Goal: Information Seeking & Learning: Learn about a topic

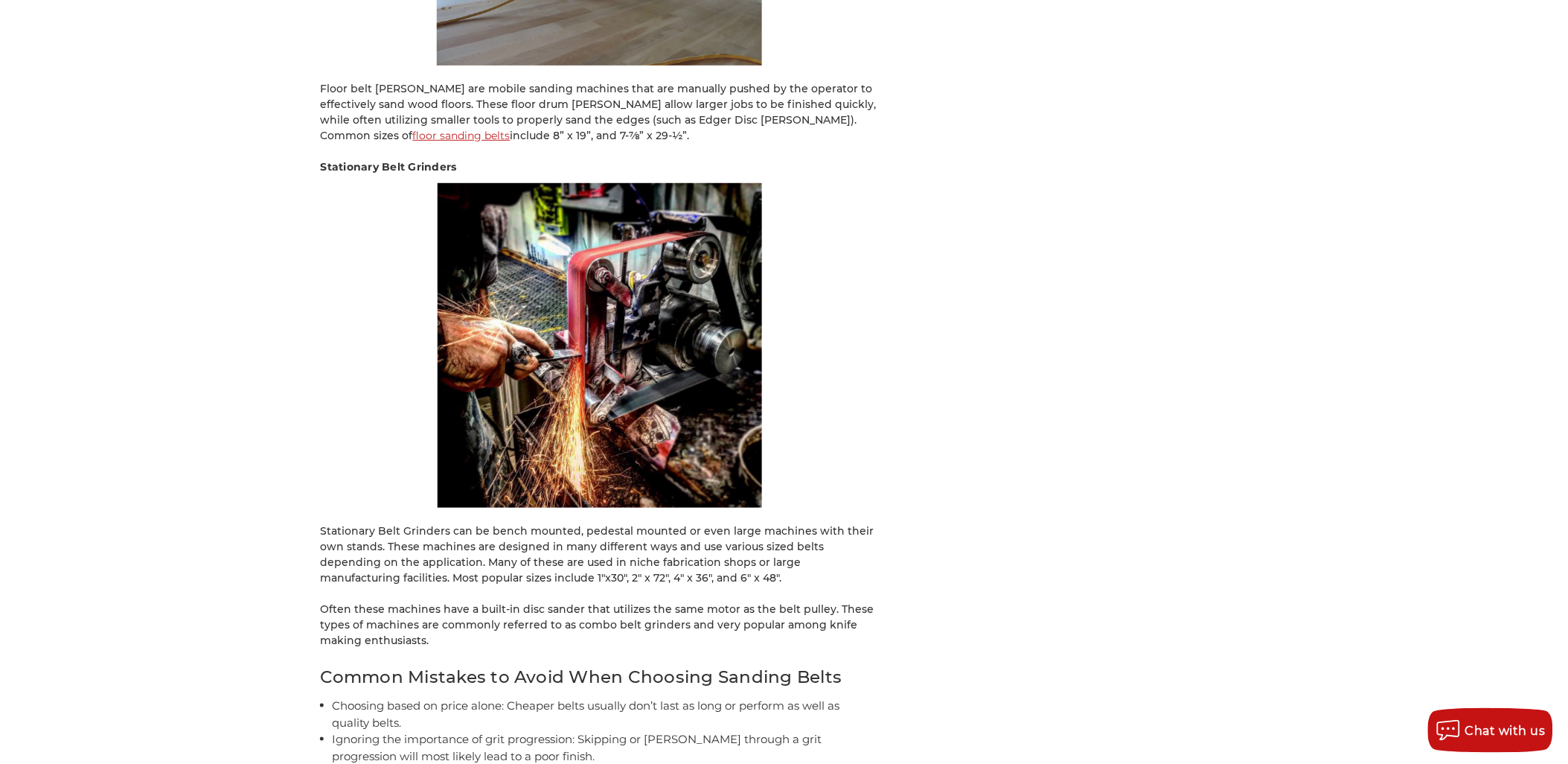
scroll to position [8353, 0]
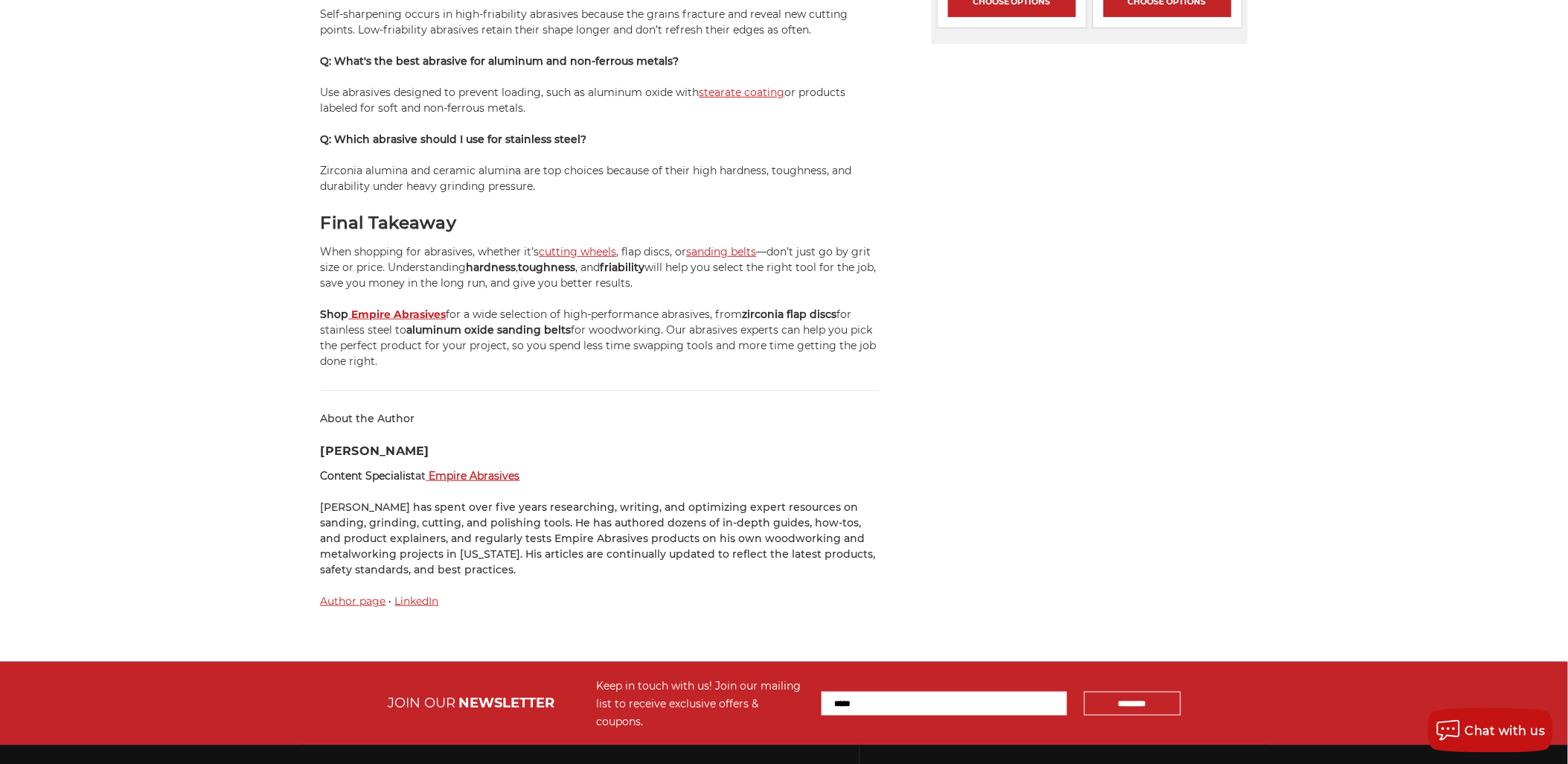
scroll to position [2150, 0]
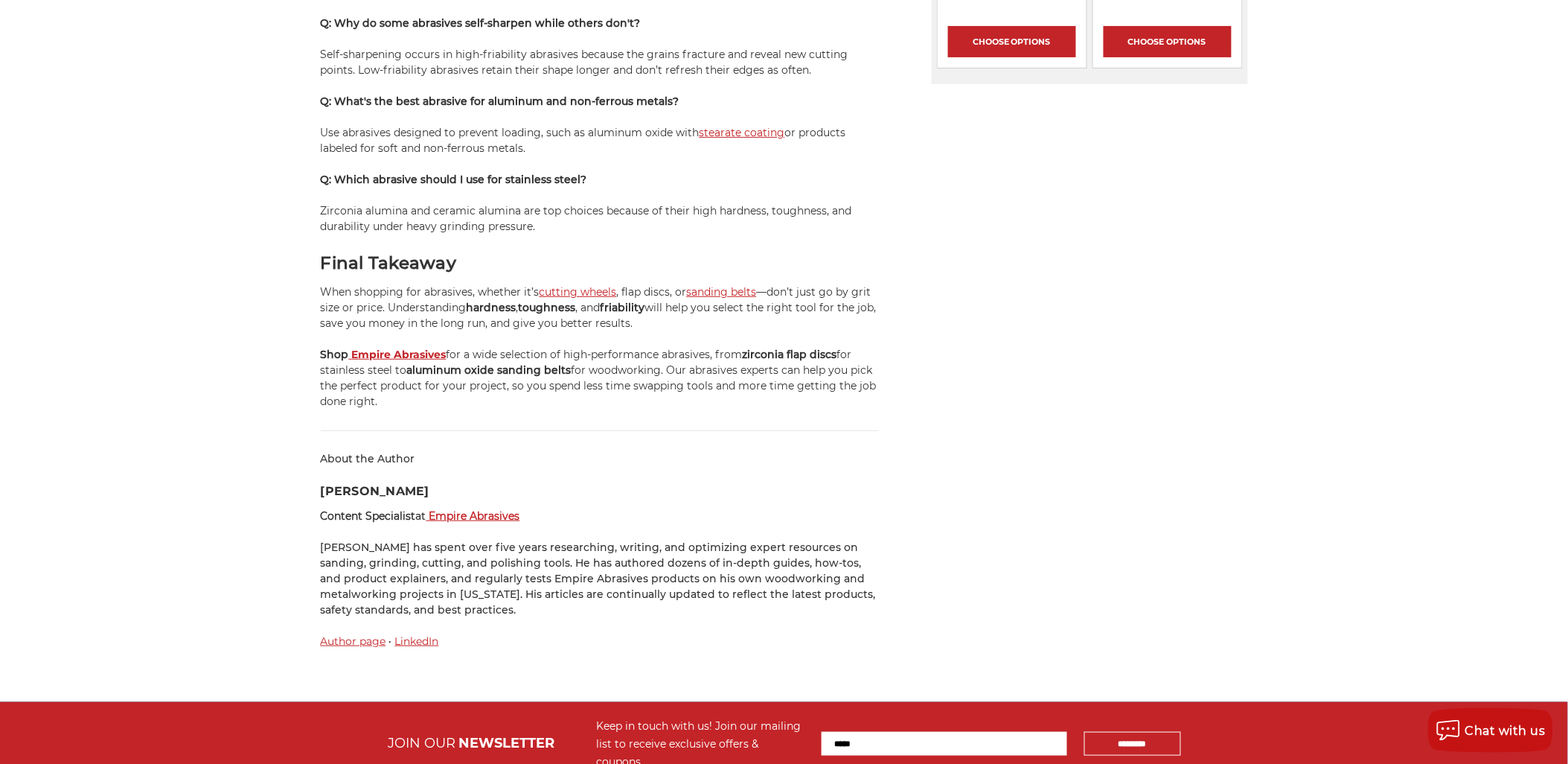
click at [384, 483] on h3 "Mike Germade" at bounding box center [600, 491] width 558 height 18
click at [504, 459] on div "About the Author Mike Germade Content Specialist at Empire Abrasives Mike has s…" at bounding box center [600, 550] width 558 height 198
click at [377, 509] on span "Content Specialist" at bounding box center [369, 515] width 95 height 13
click at [597, 512] on div "About the Author Mike Germade Content Specialist at Empire Abrasives Mike has s…" at bounding box center [600, 550] width 558 height 198
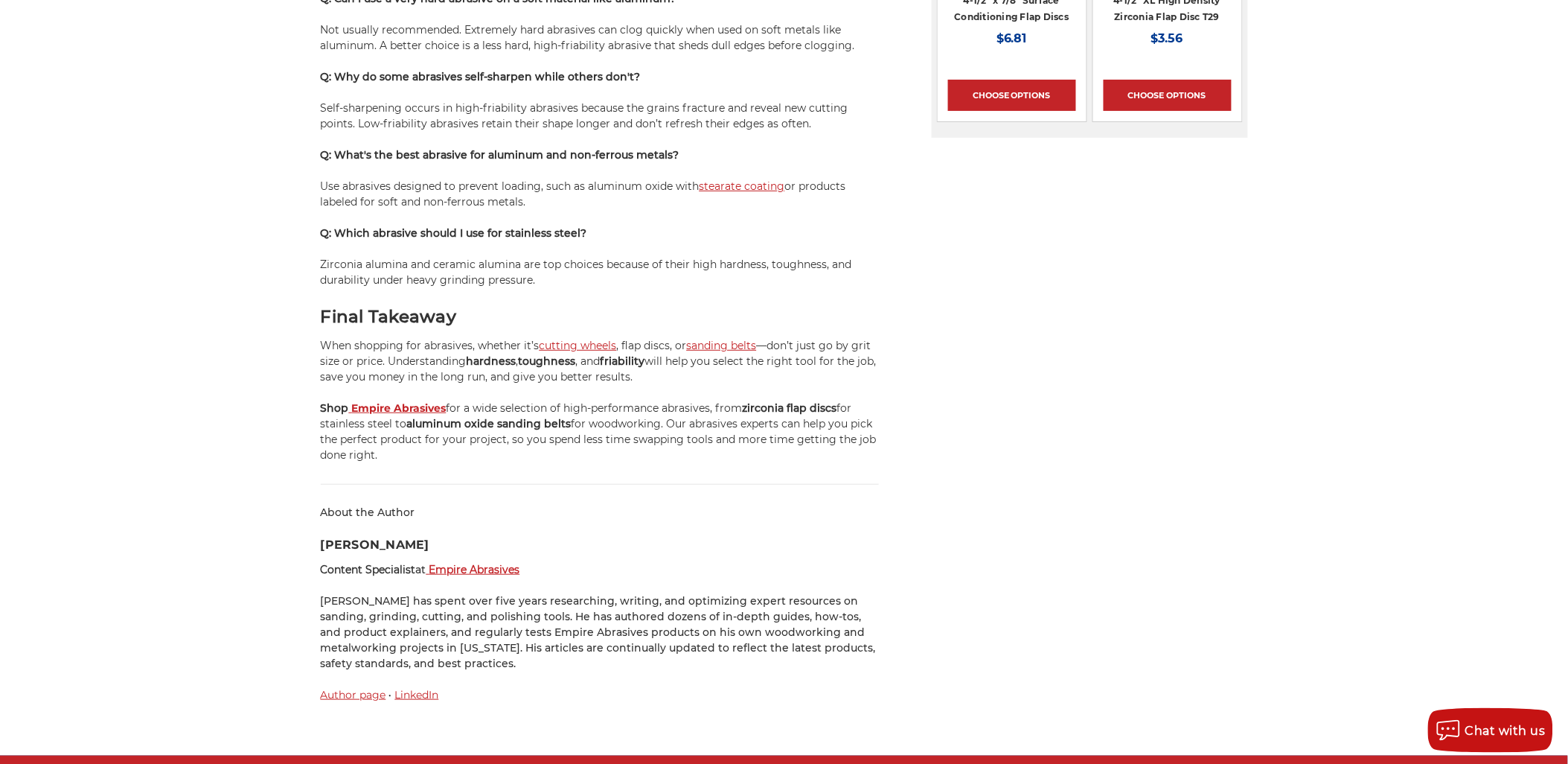
scroll to position [2067, 0]
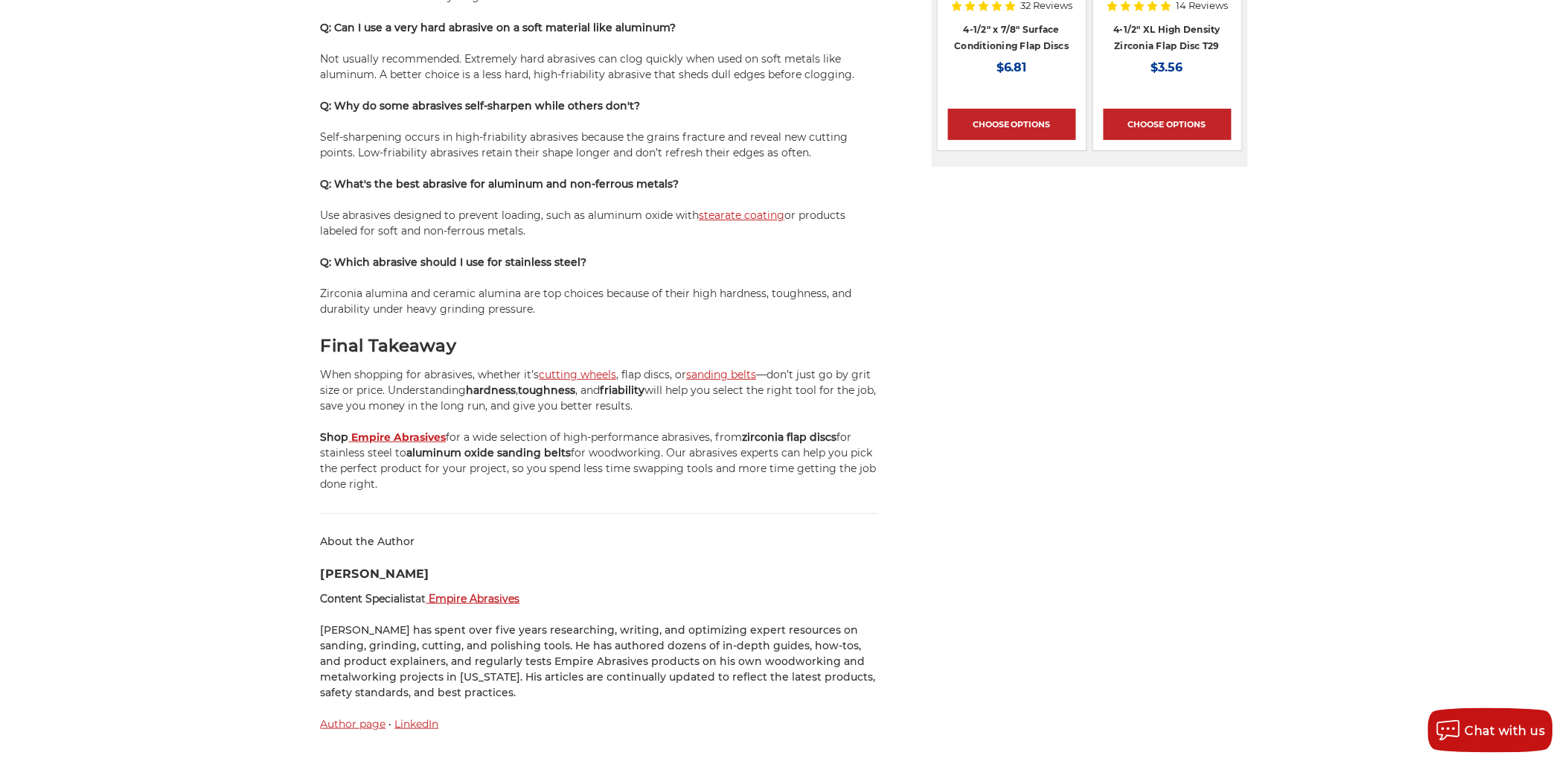
click at [332, 716] on link "Author page" at bounding box center [354, 723] width 65 height 13
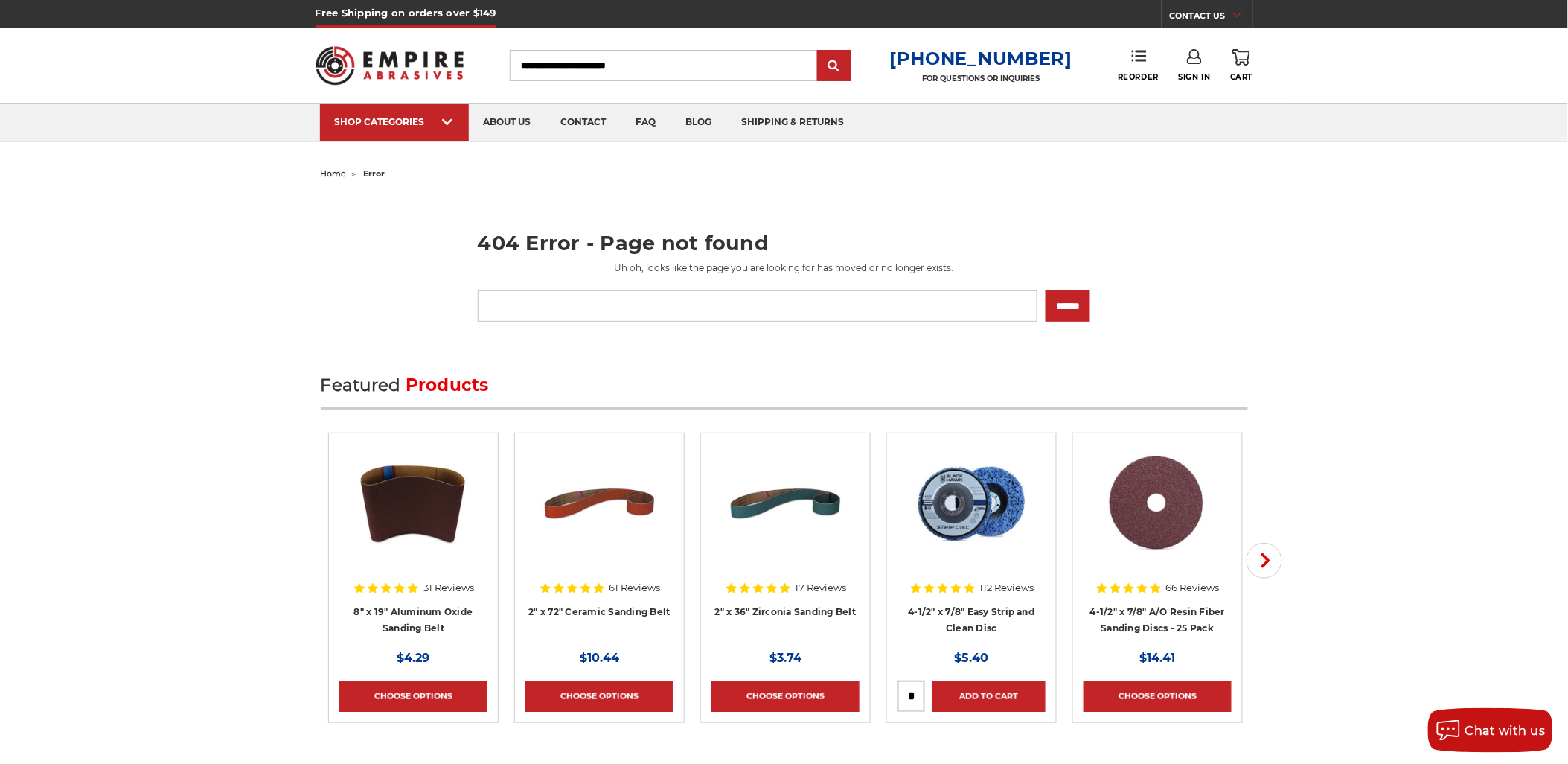
drag, startPoint x: 743, startPoint y: 312, endPoint x: 746, endPoint y: 303, distance: 9.5
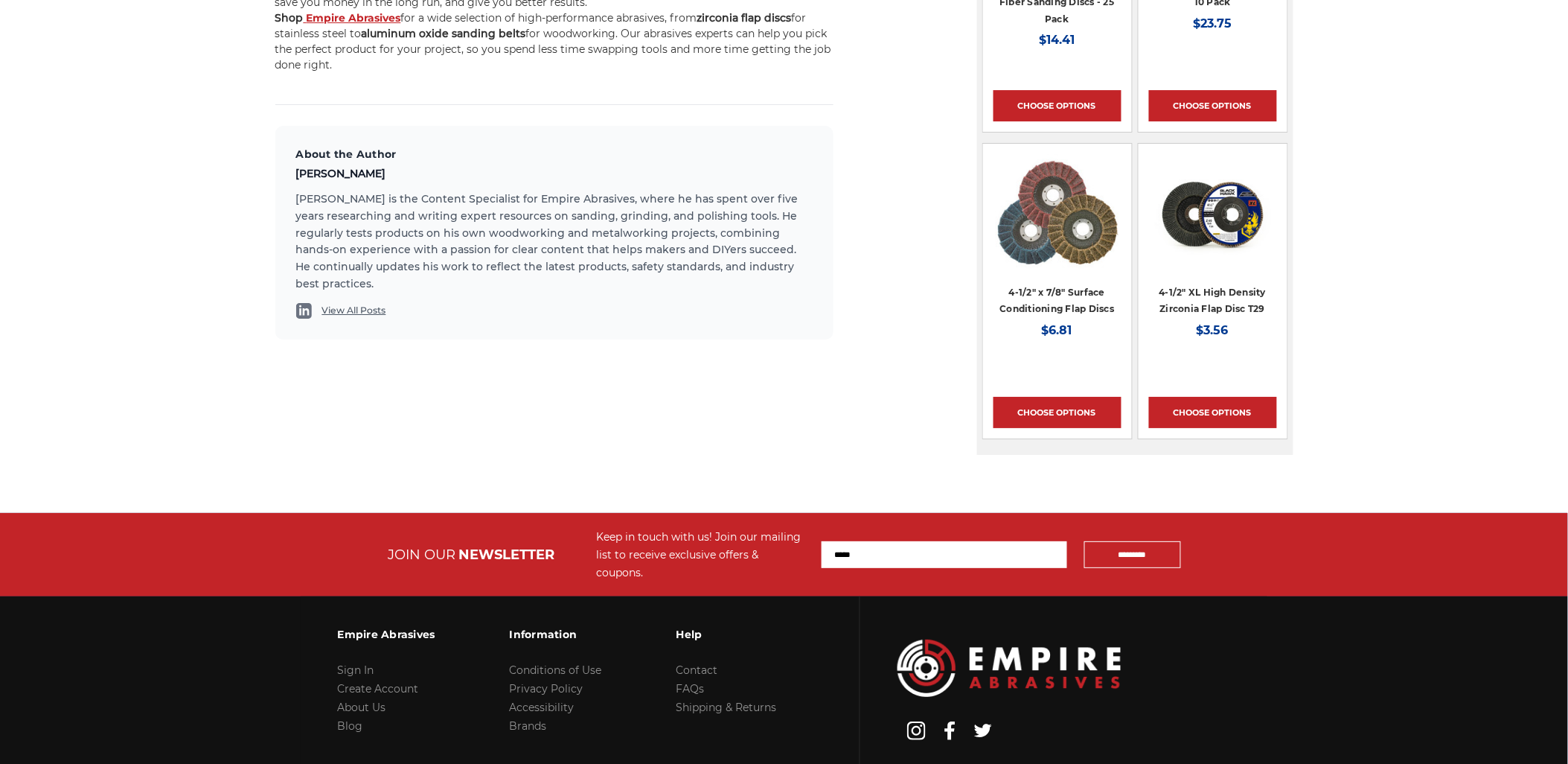
scroll to position [1764, 0]
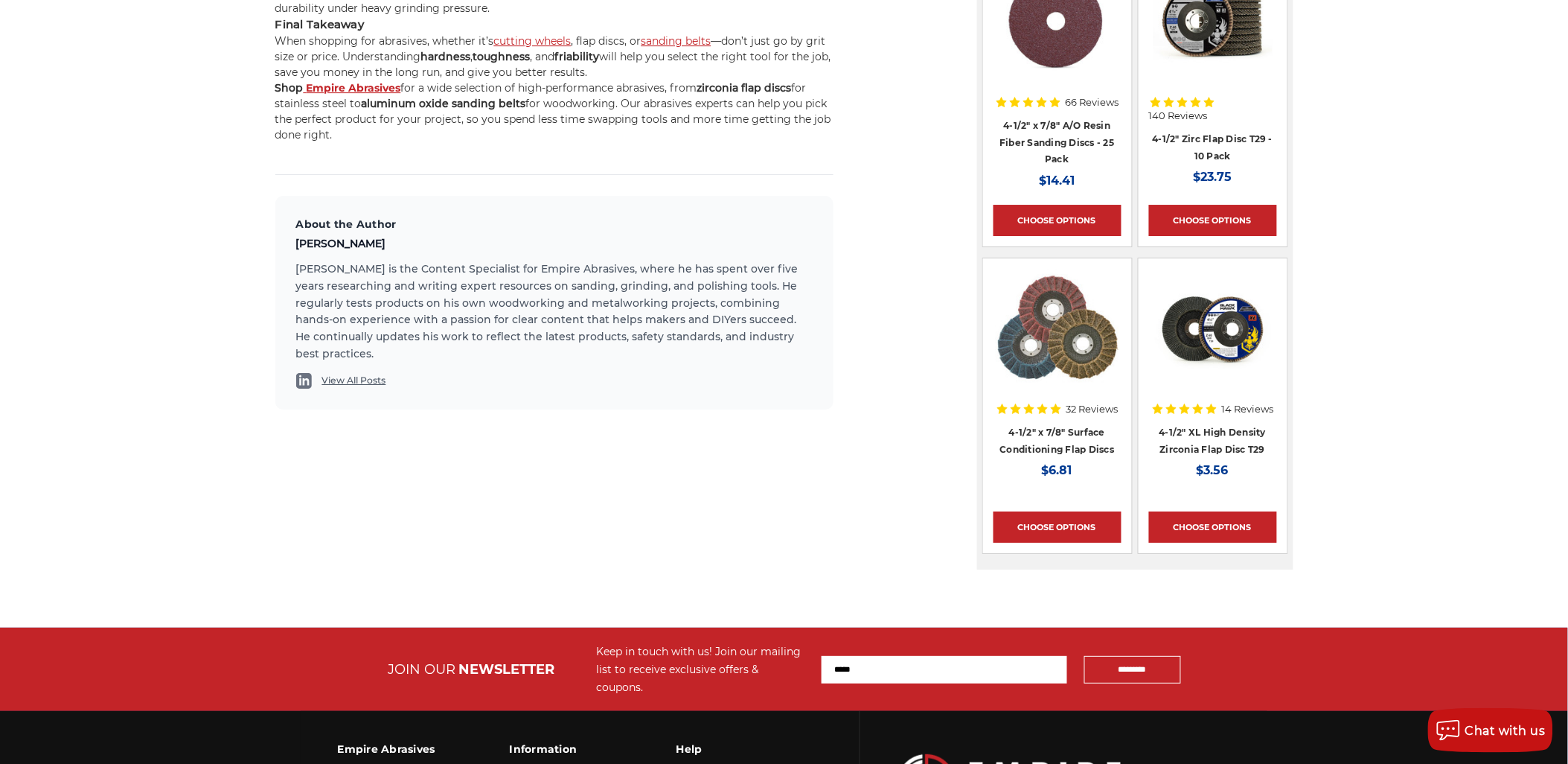
scroll to position [1598, 0]
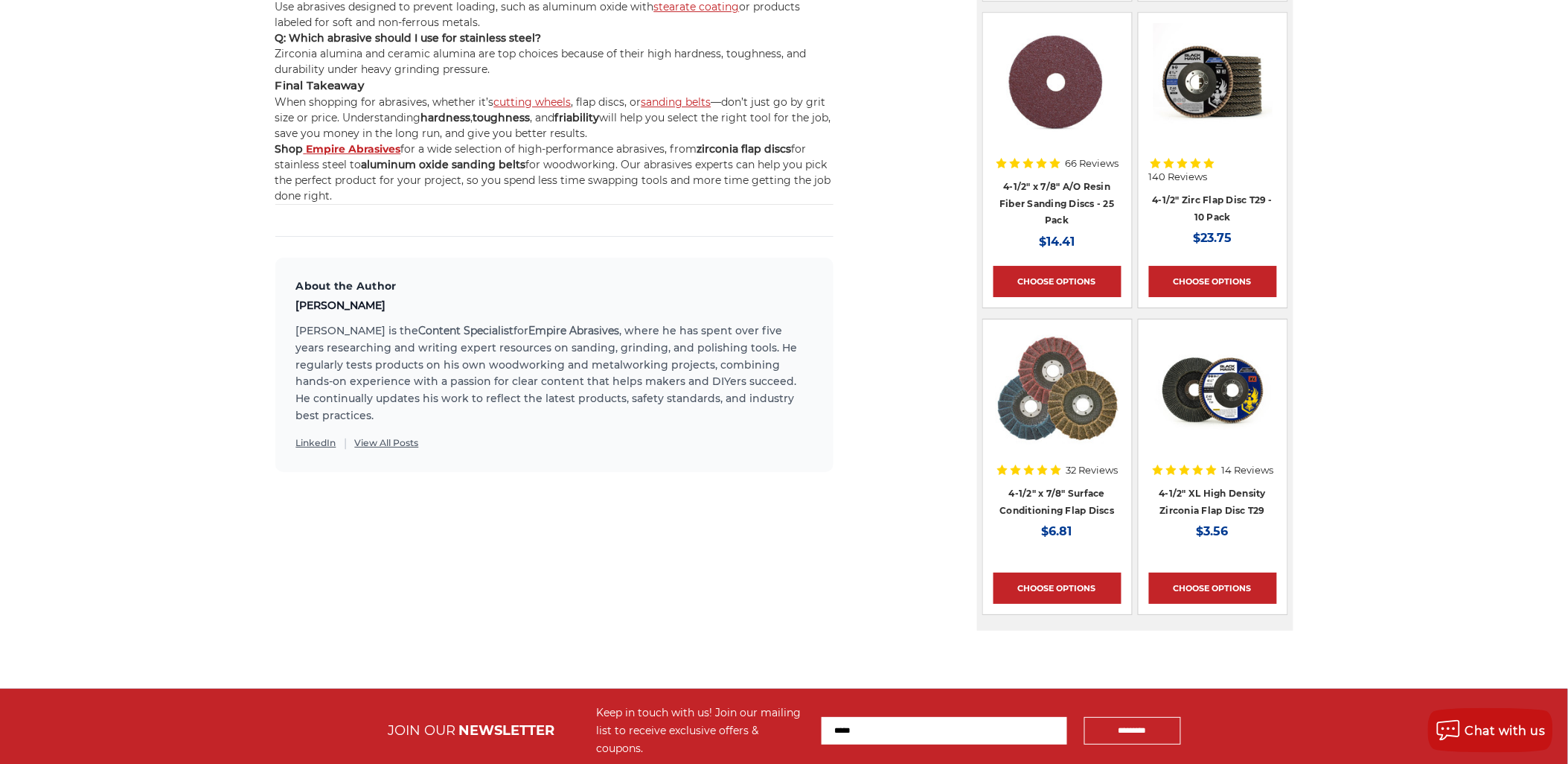
scroll to position [1610, 0]
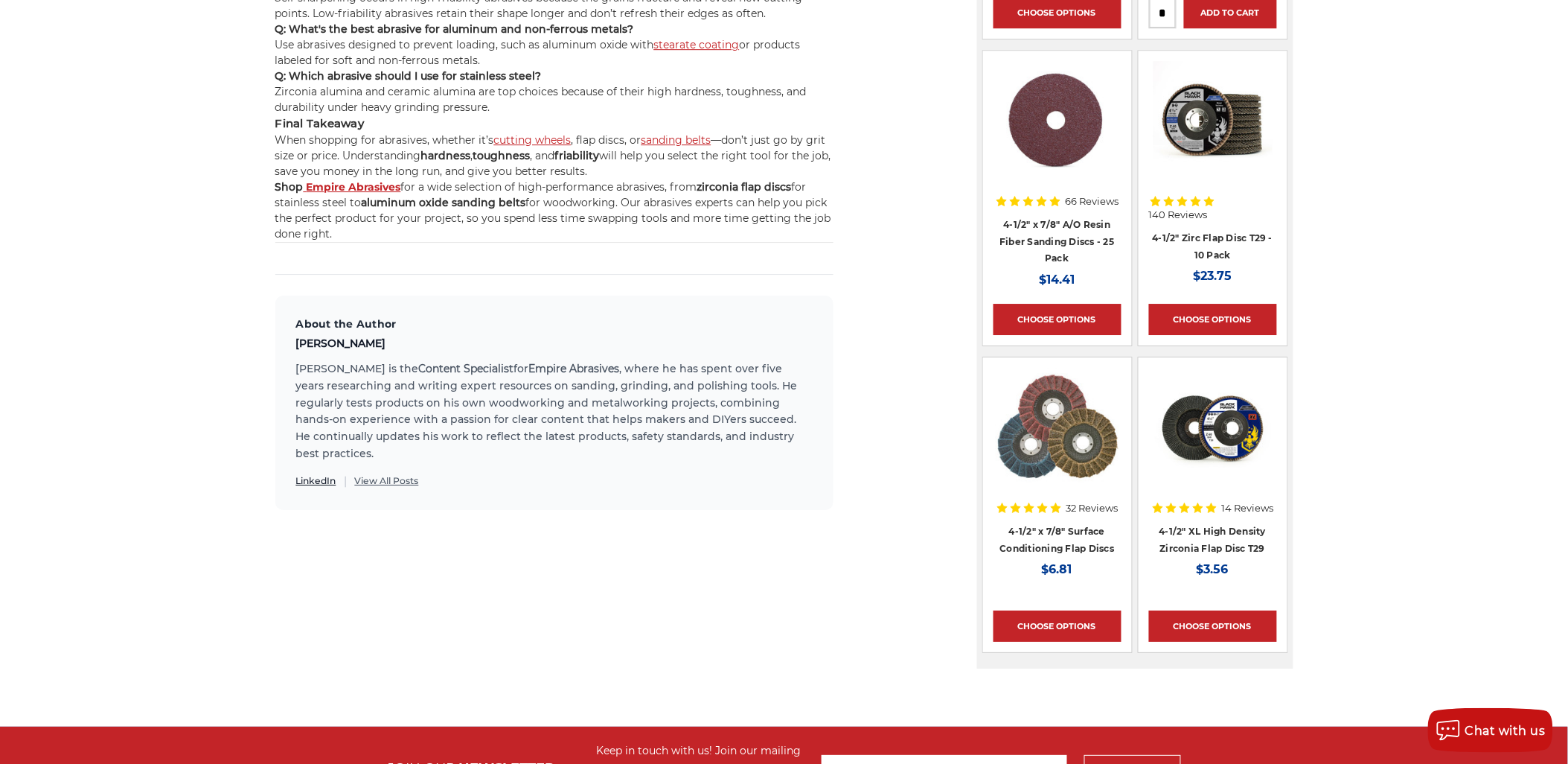
click at [300, 474] on link "LinkedIn" at bounding box center [317, 480] width 41 height 13
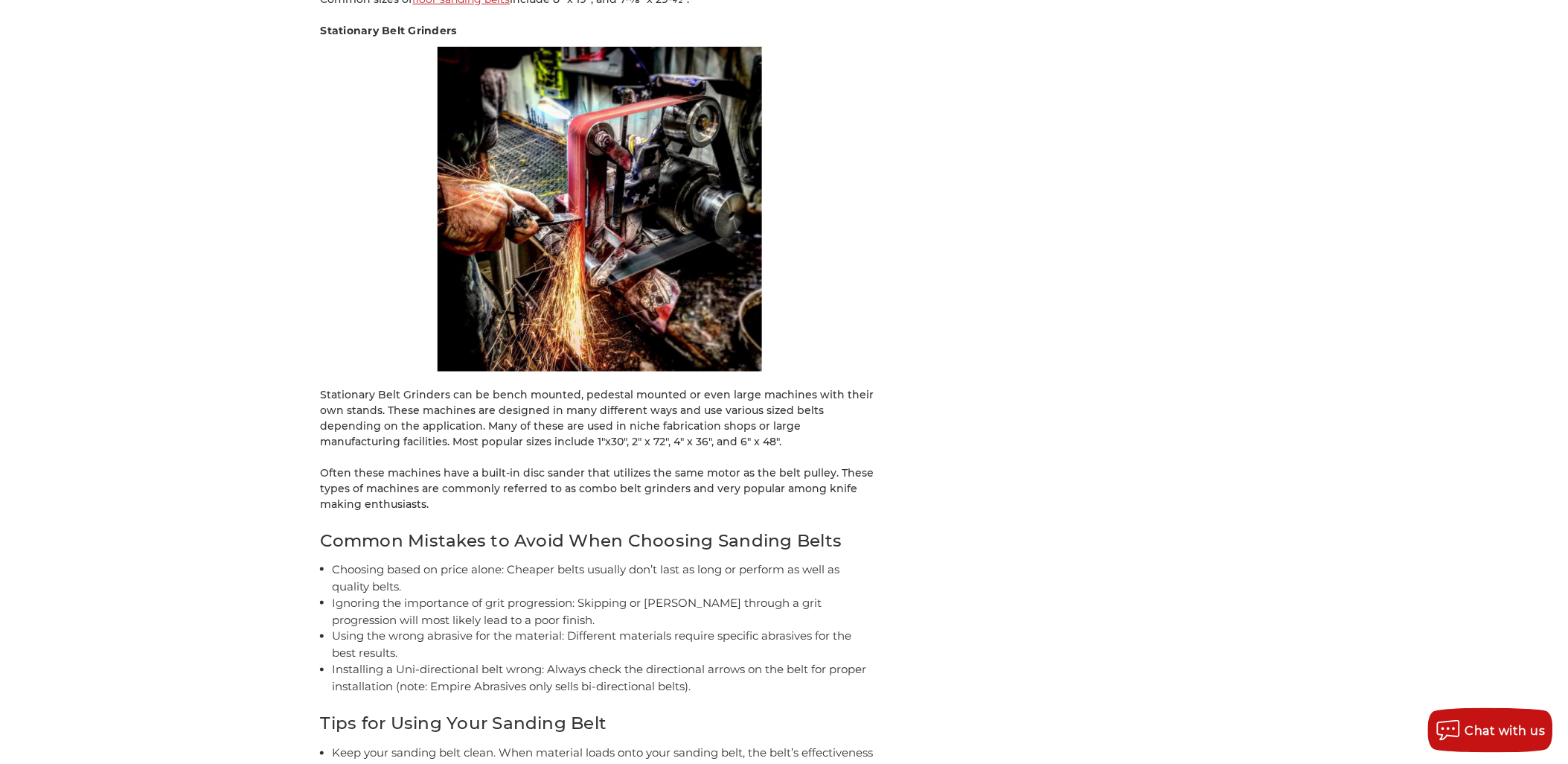
scroll to position [8444, 0]
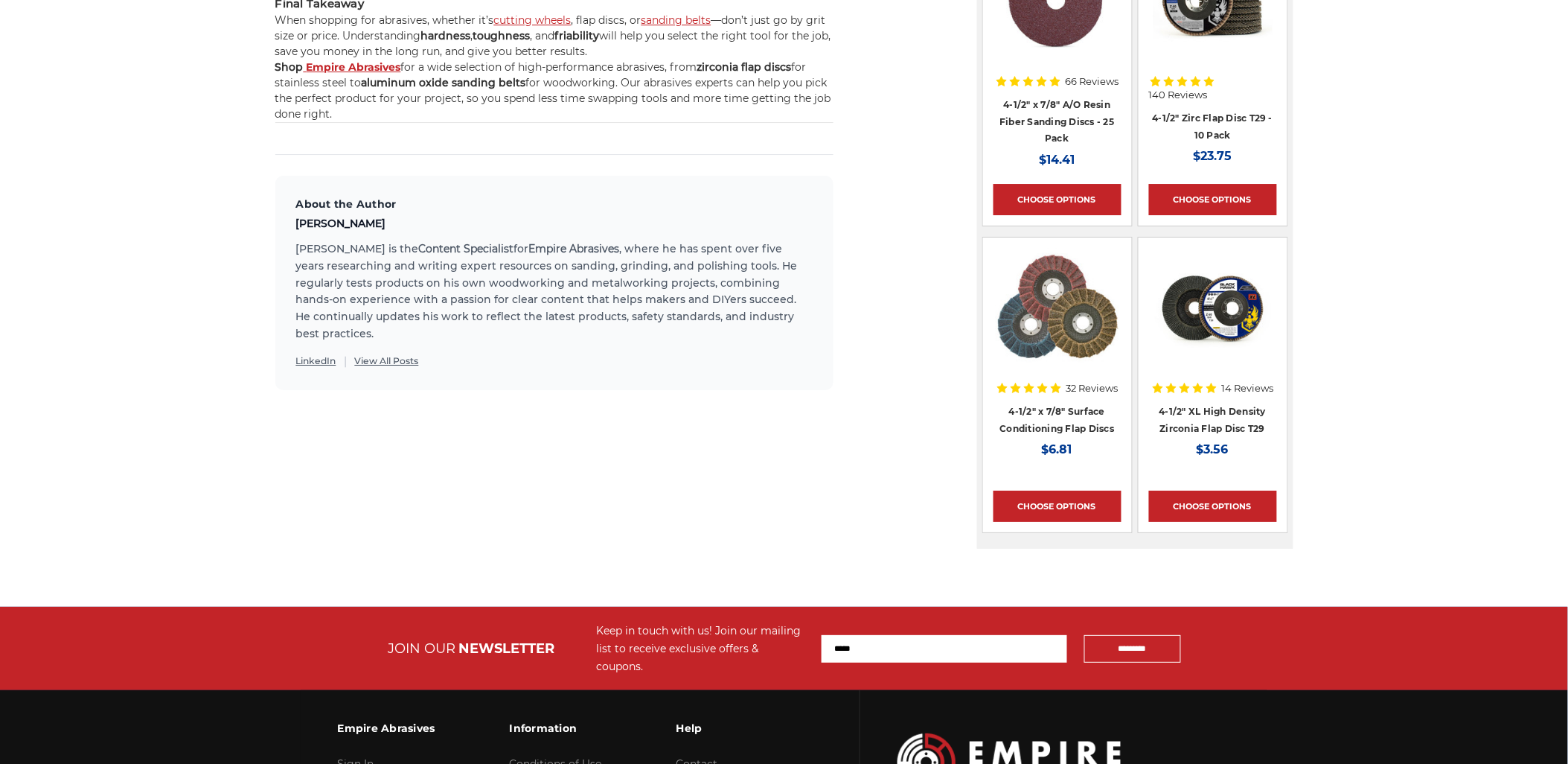
scroll to position [1610, 0]
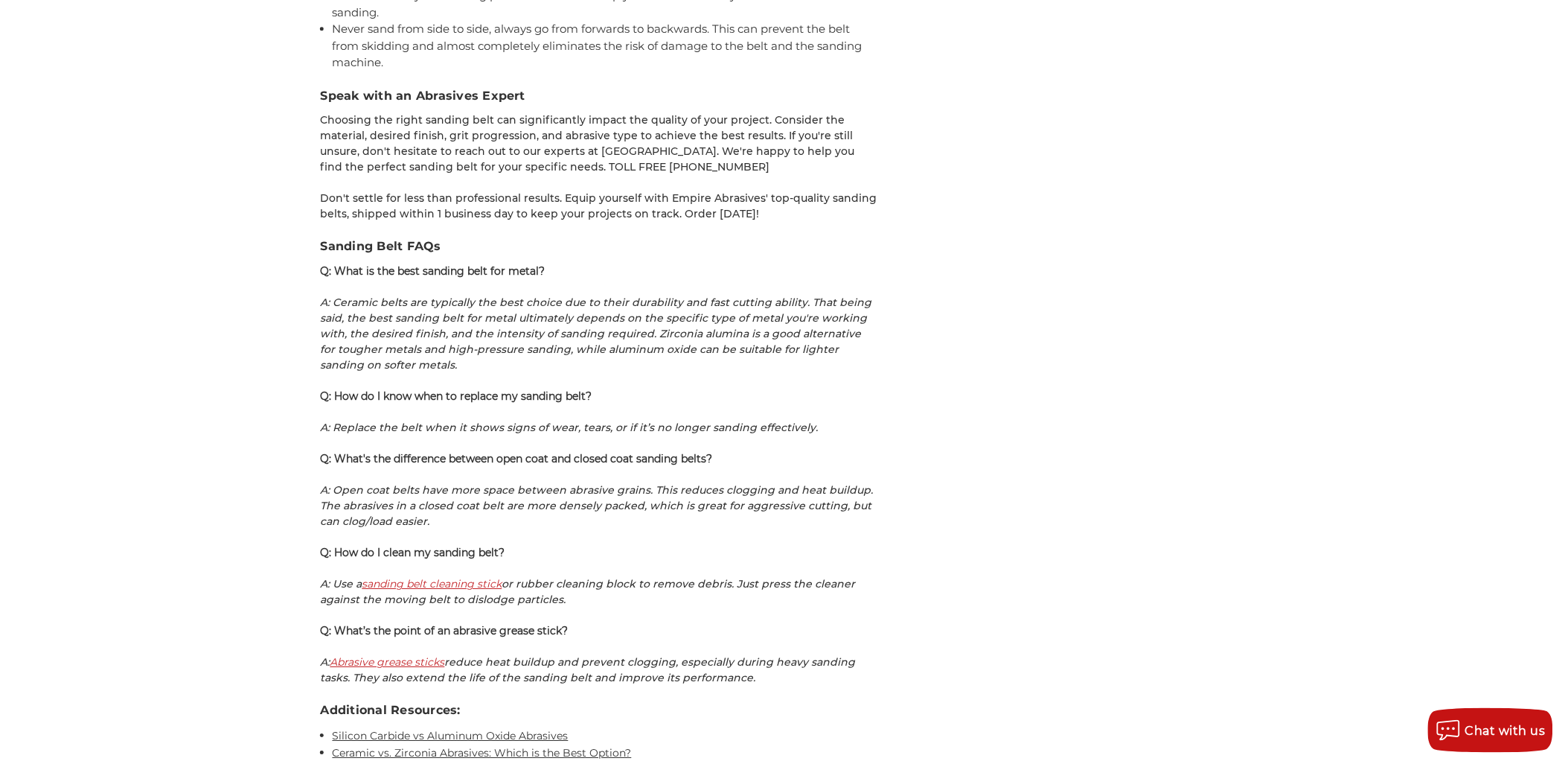
scroll to position [9924, 0]
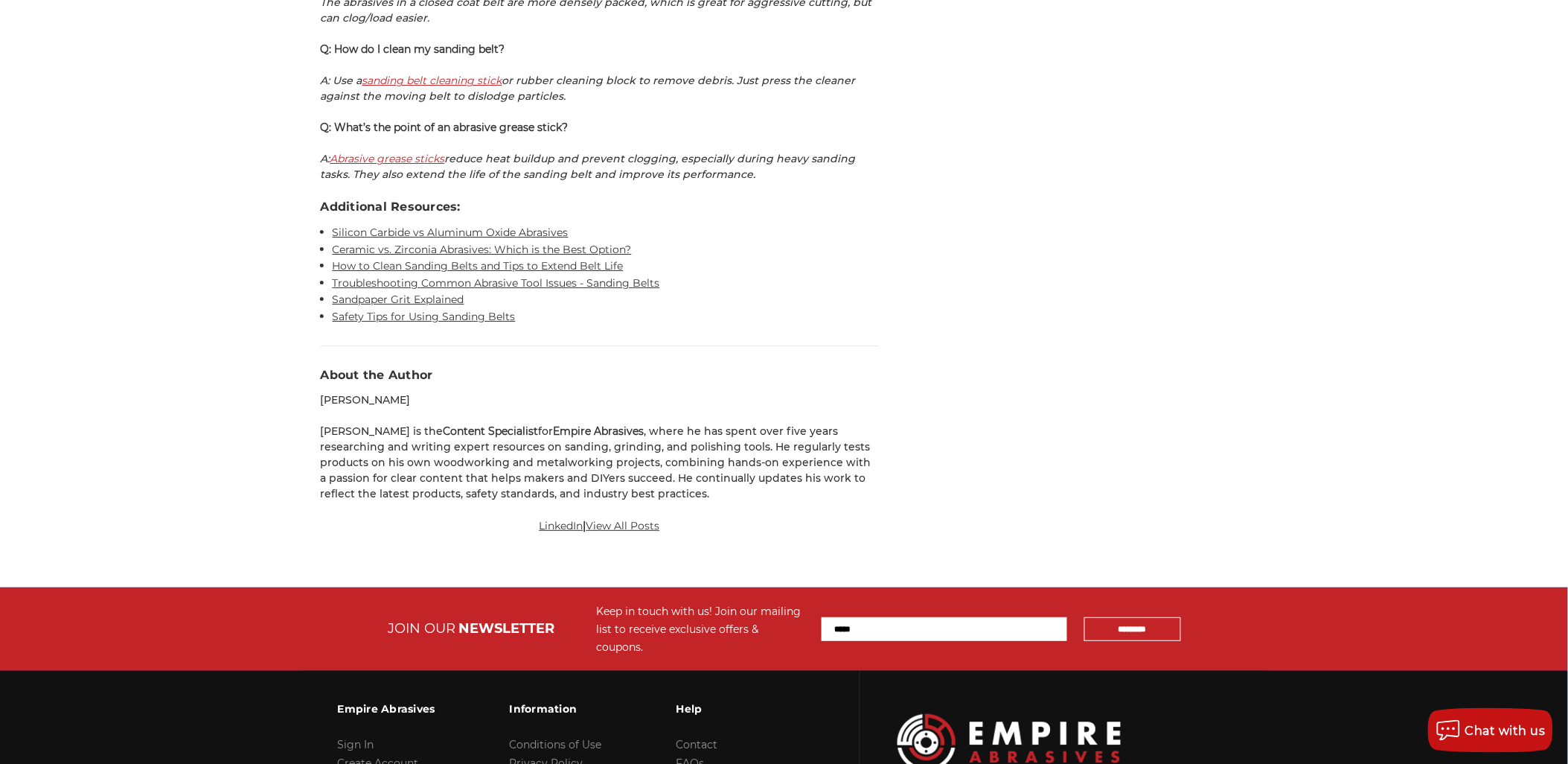
click at [569, 423] on p "Mike is the Content Specialist for Empire Abrasives , where he has spent over f…" at bounding box center [600, 462] width 558 height 79
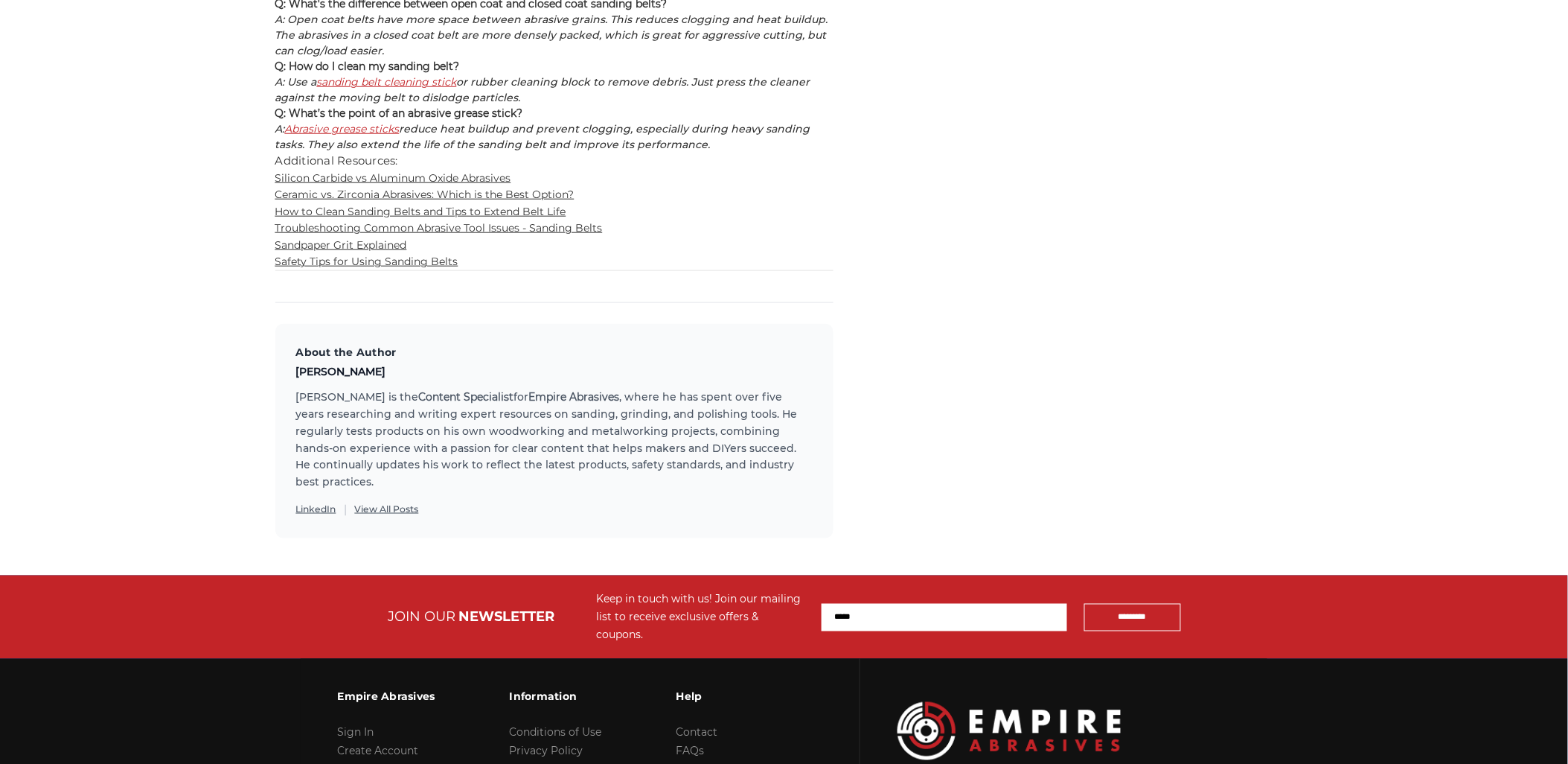
scroll to position [8523, 0]
